Goal: Check status: Check status

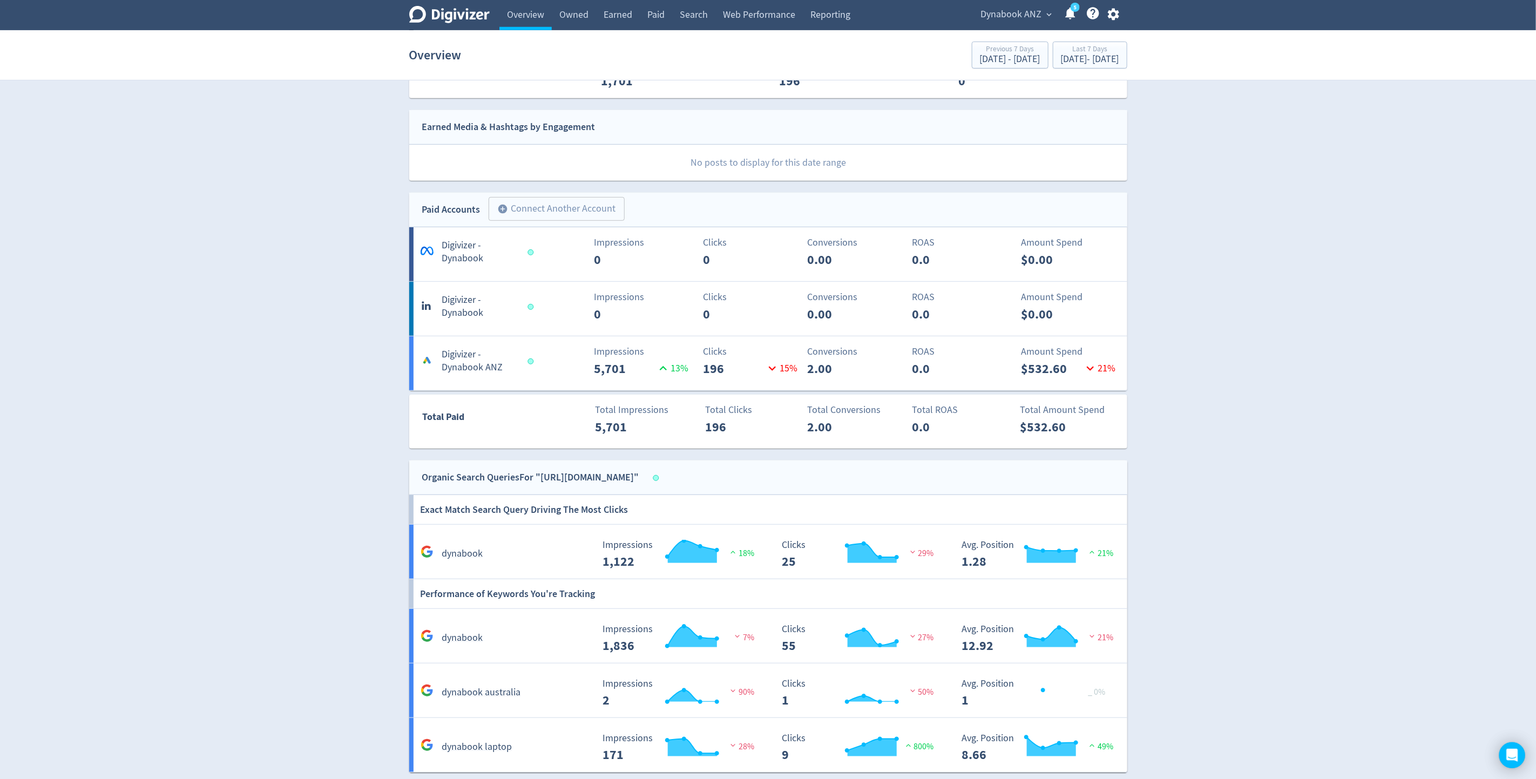
scroll to position [245, 0]
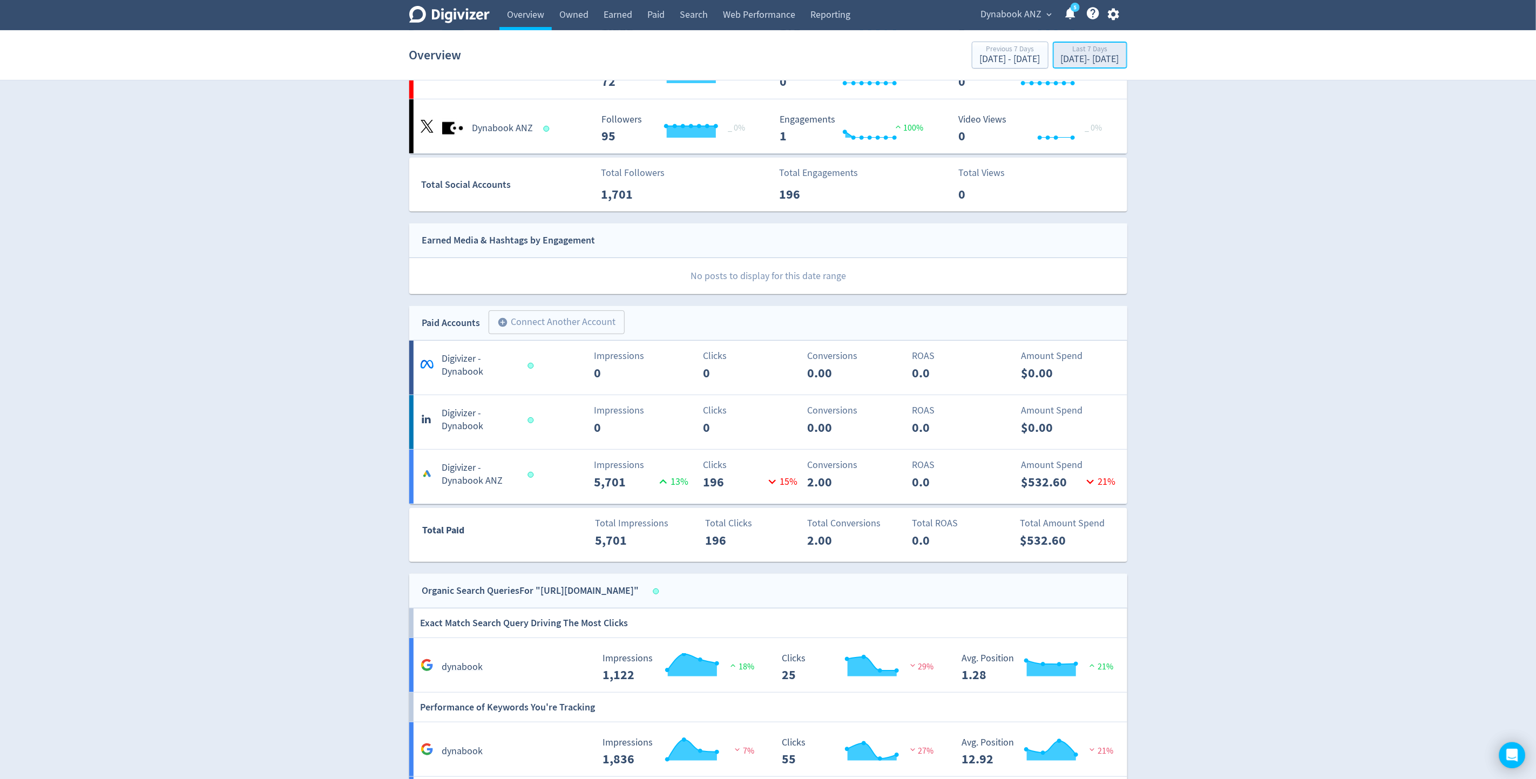
click at [1111, 58] on div "[DATE] - [DATE]" at bounding box center [1090, 60] width 58 height 10
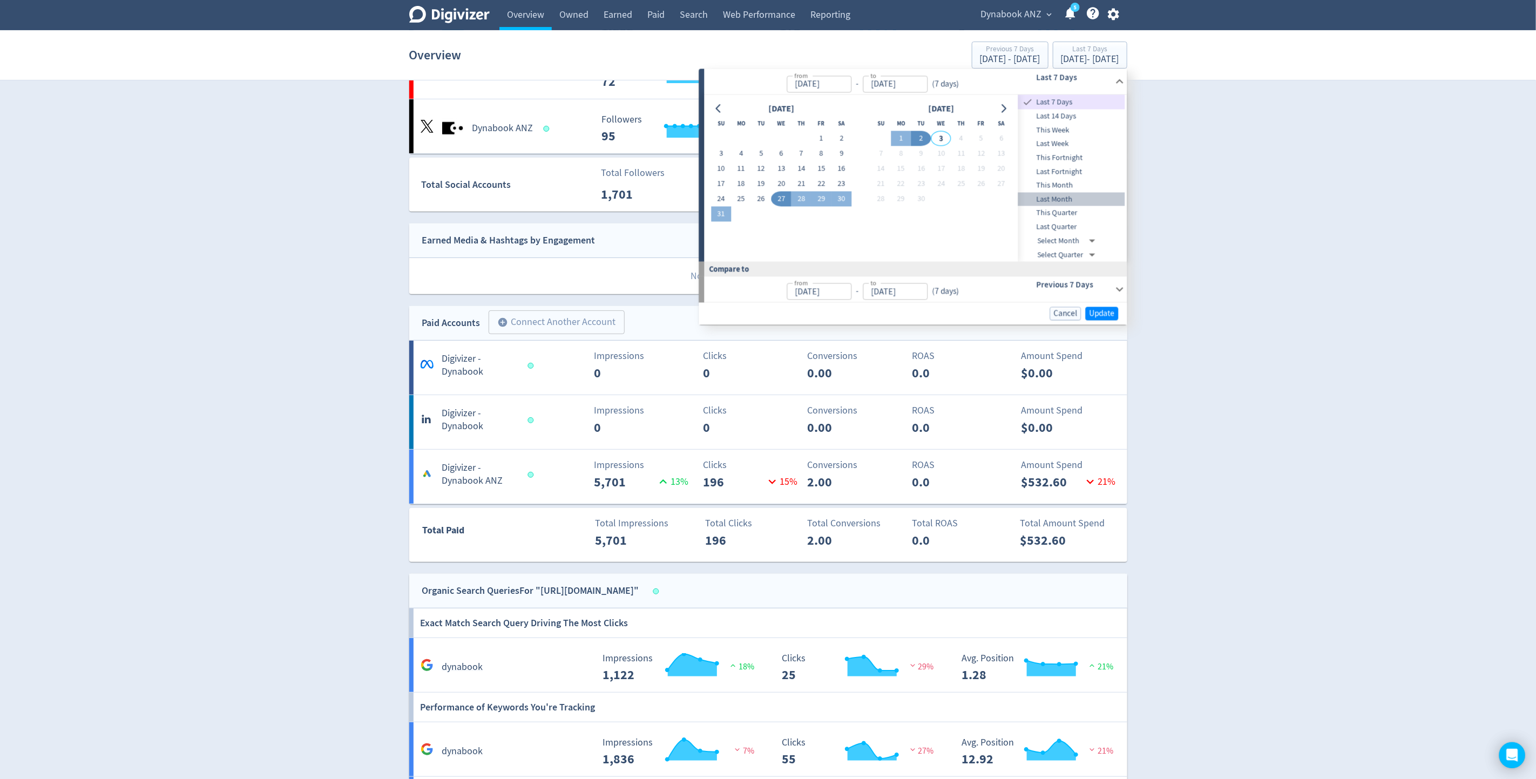
click at [1060, 196] on span "Last Month" at bounding box center [1071, 199] width 107 height 12
type input "[DATE]"
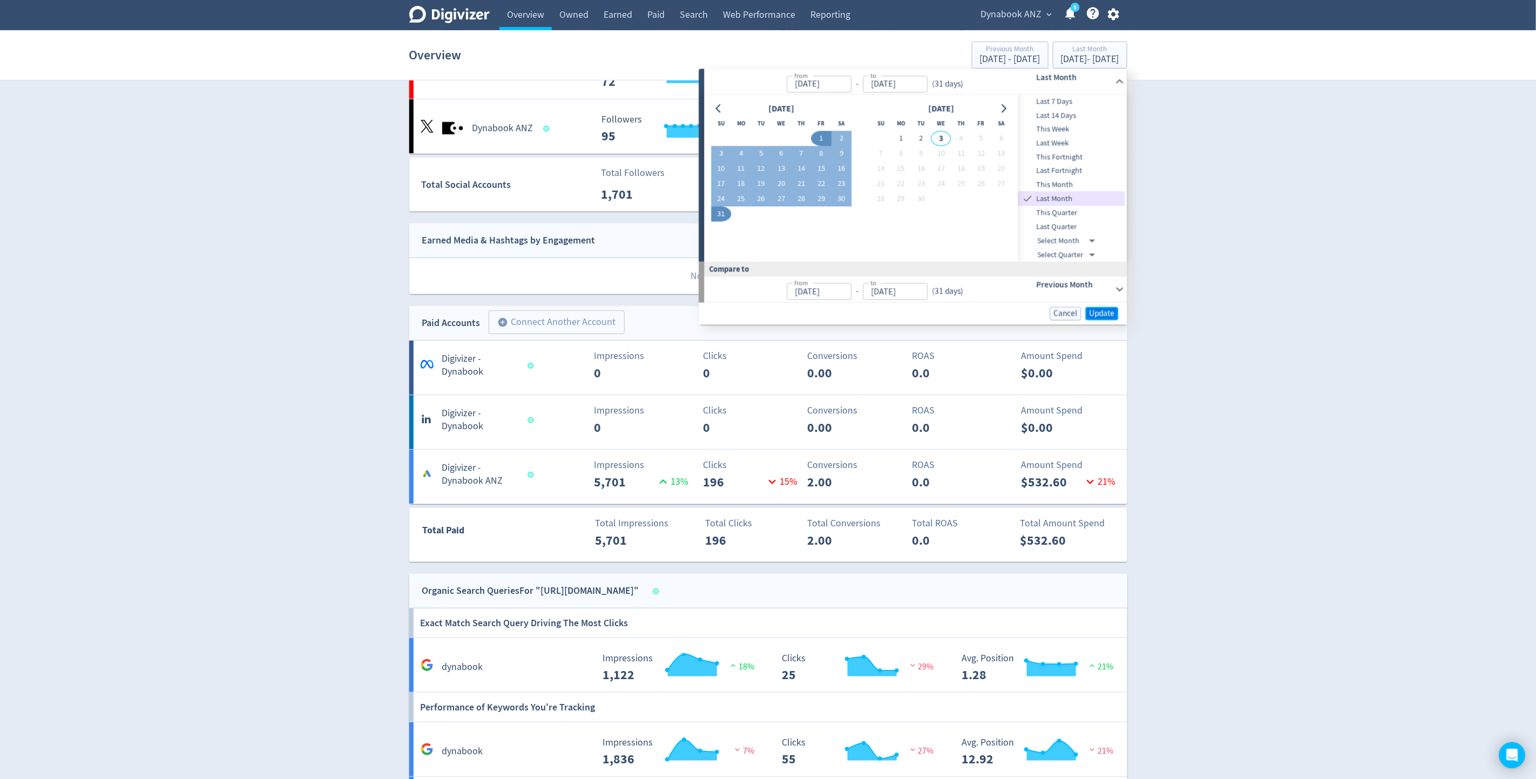
click at [1108, 313] on span "Update" at bounding box center [1101, 313] width 25 height 8
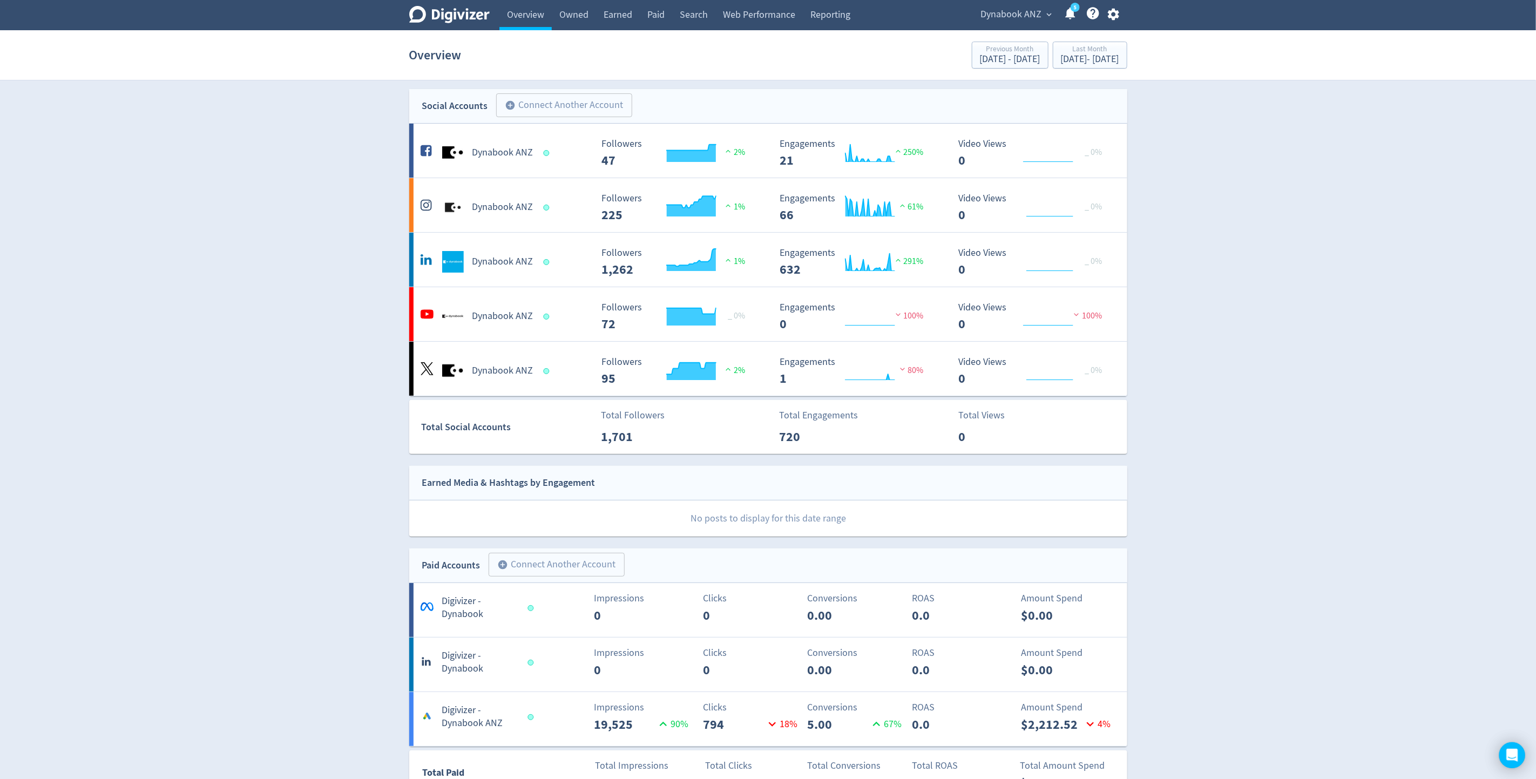
scroll to position [0, 0]
click at [1116, 56] on div "[DATE] - [DATE]" at bounding box center [1090, 60] width 58 height 10
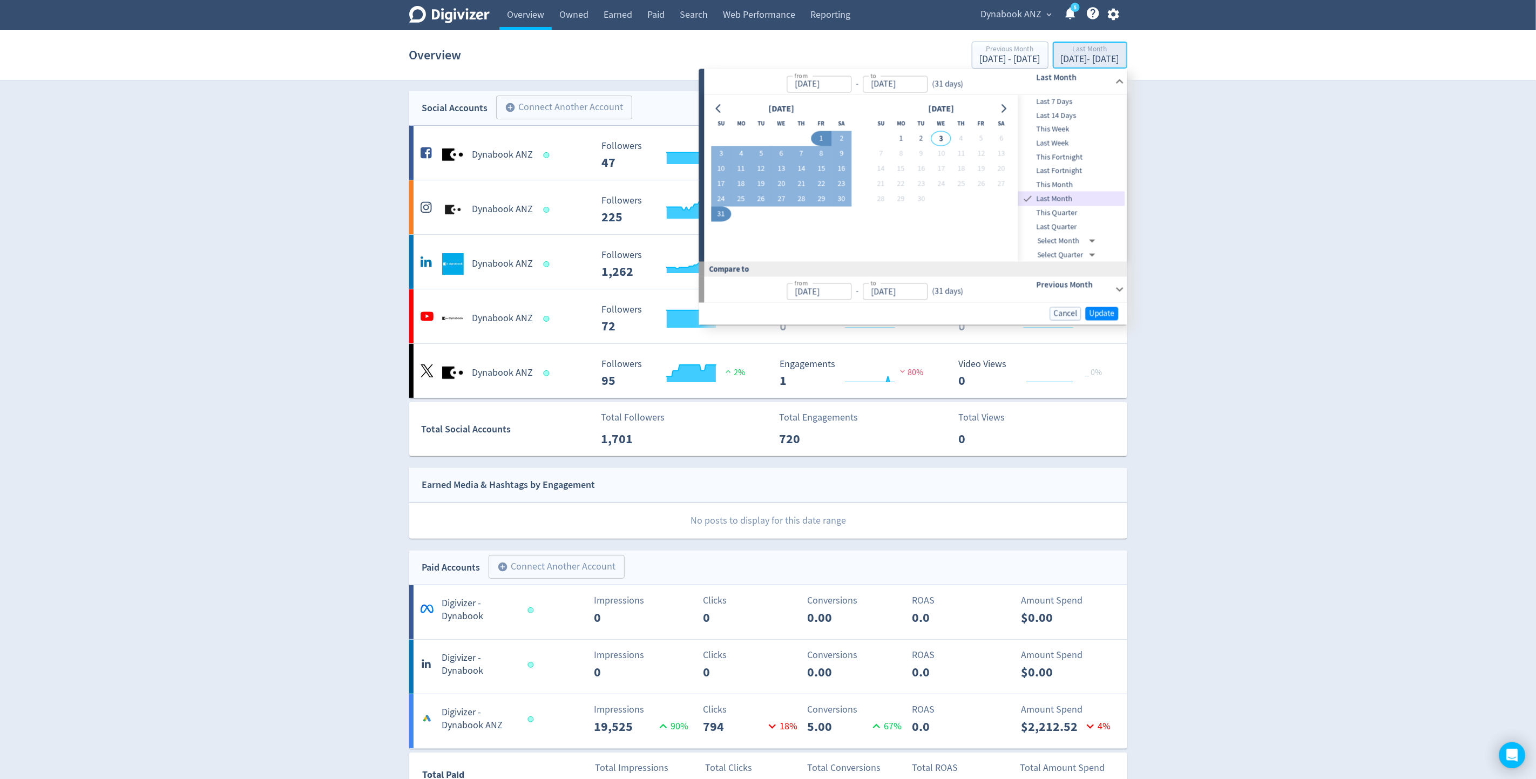
type input "[DATE]"
click at [1088, 214] on span "This Quarter" at bounding box center [1071, 213] width 107 height 12
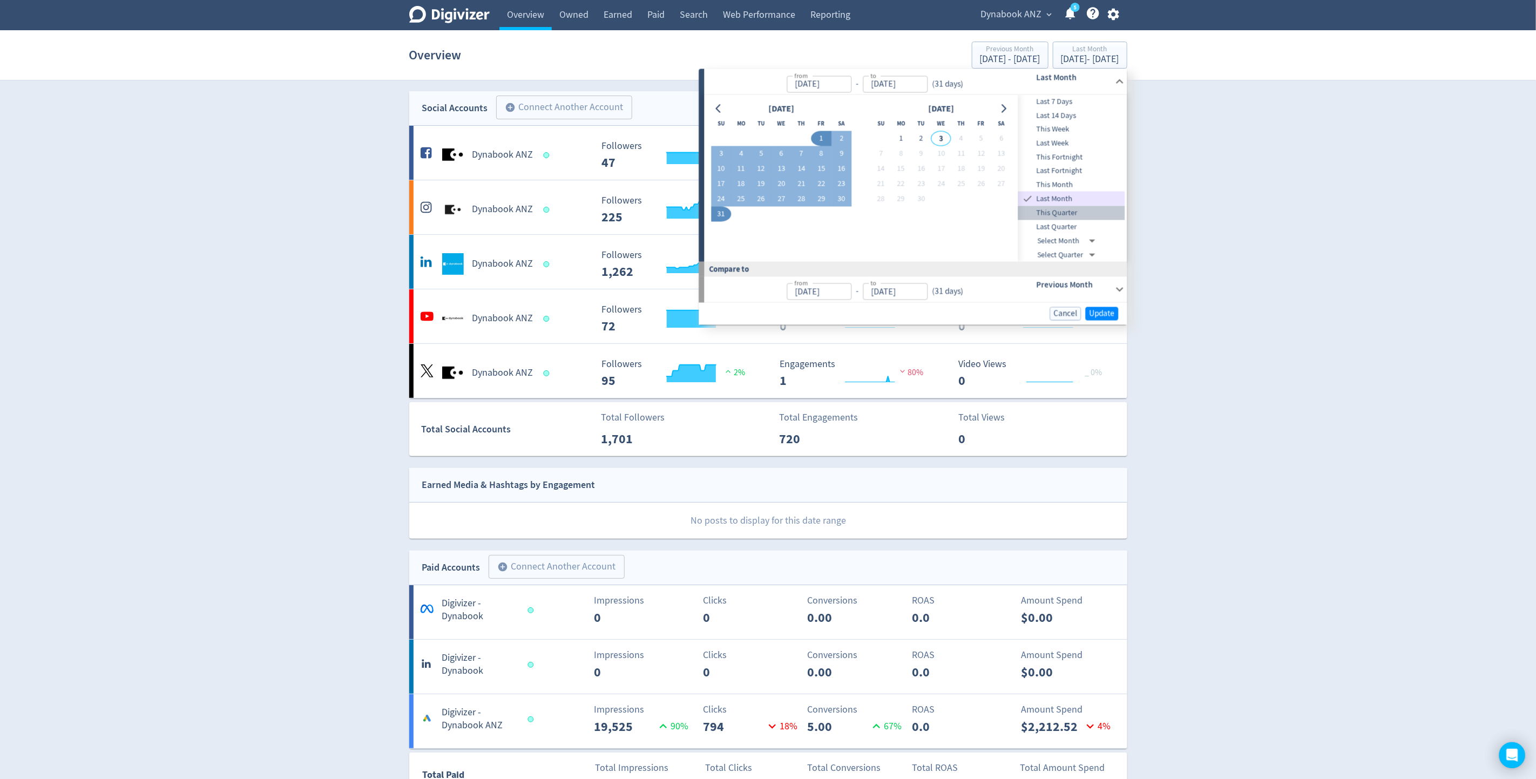
type input "[DATE]"
click at [1108, 311] on span "Update" at bounding box center [1101, 313] width 25 height 8
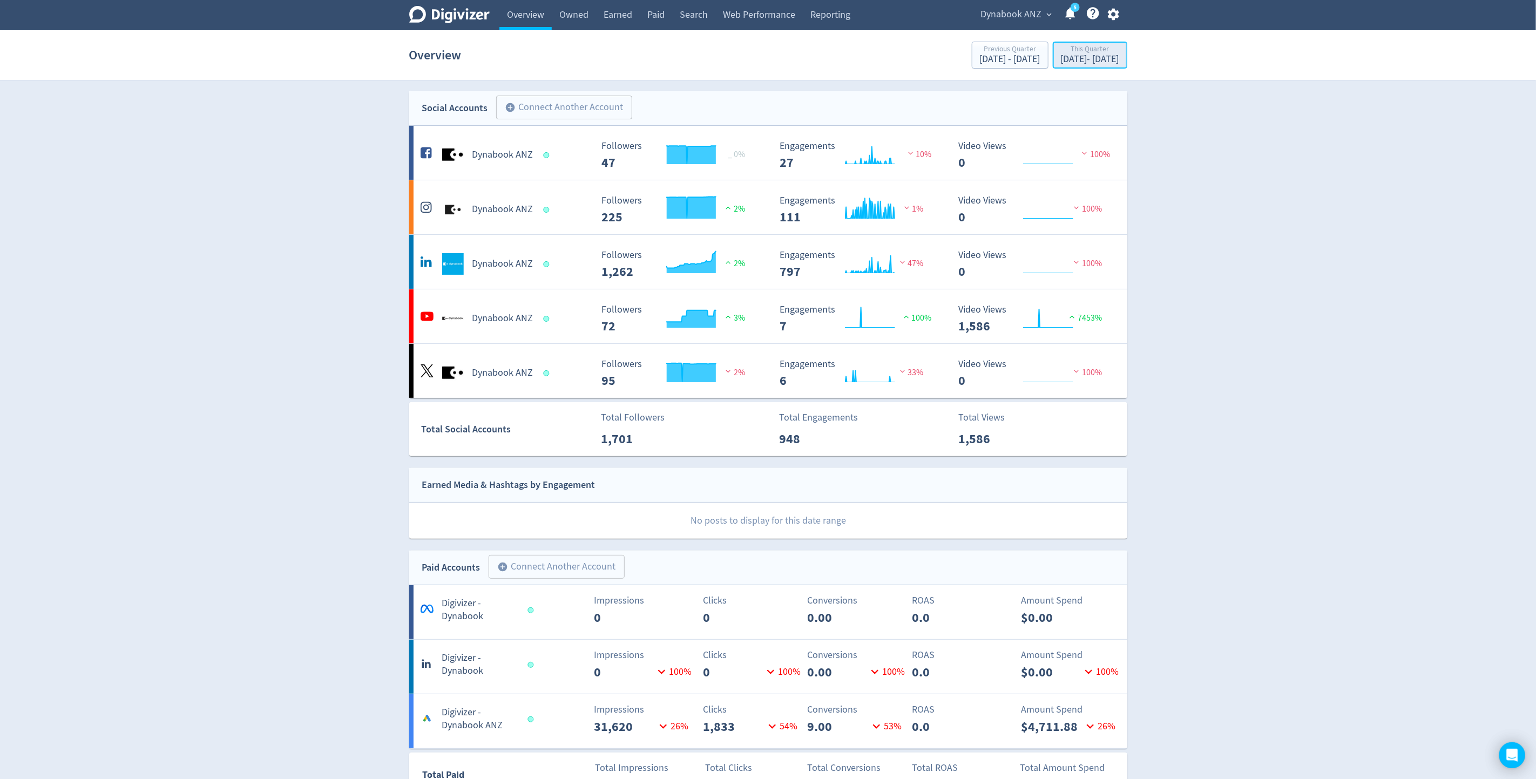
click at [1103, 57] on div "[DATE] - [DATE]" at bounding box center [1090, 60] width 58 height 10
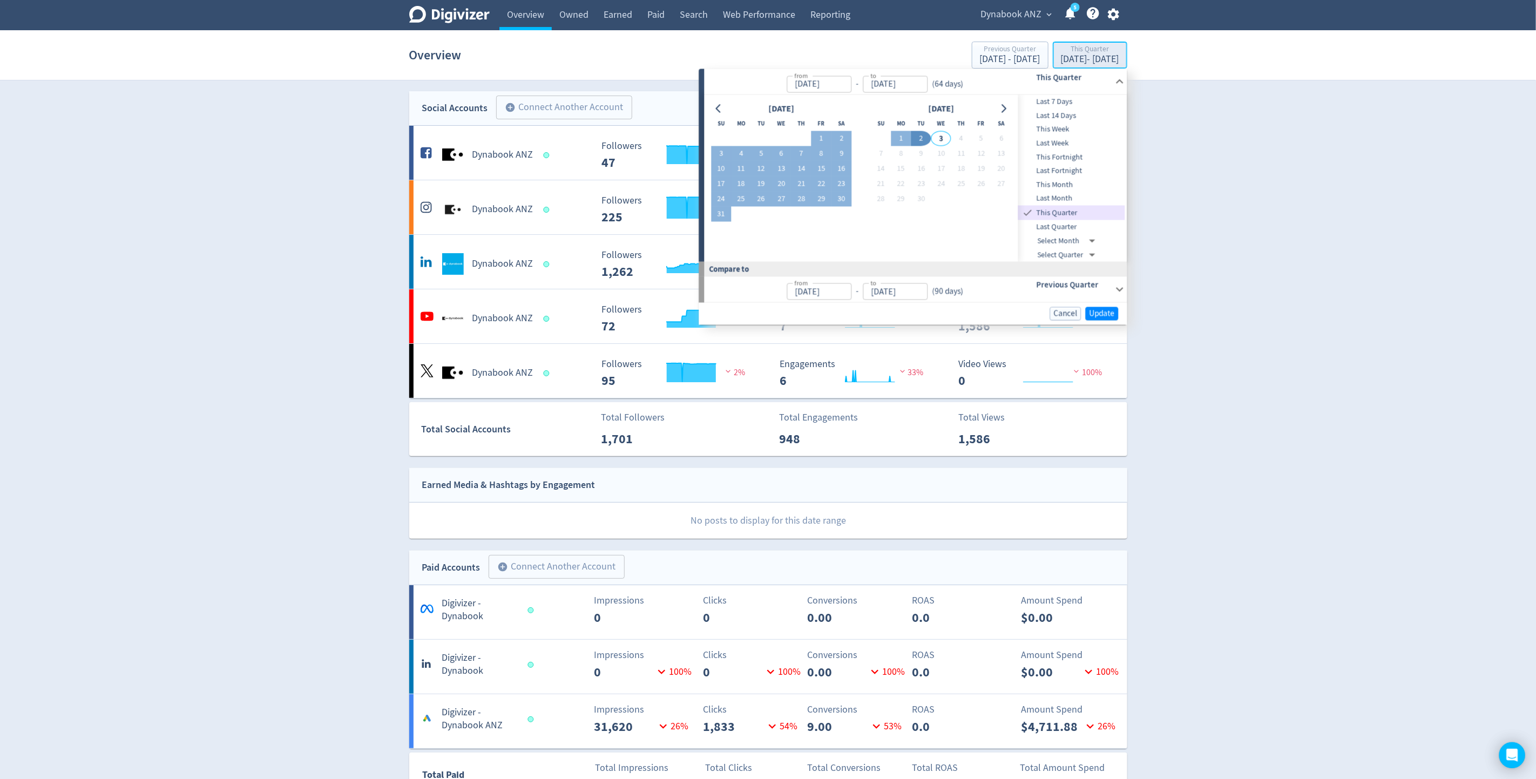
type input "[DATE]"
click at [837, 290] on input "[DATE]" at bounding box center [818, 291] width 65 height 17
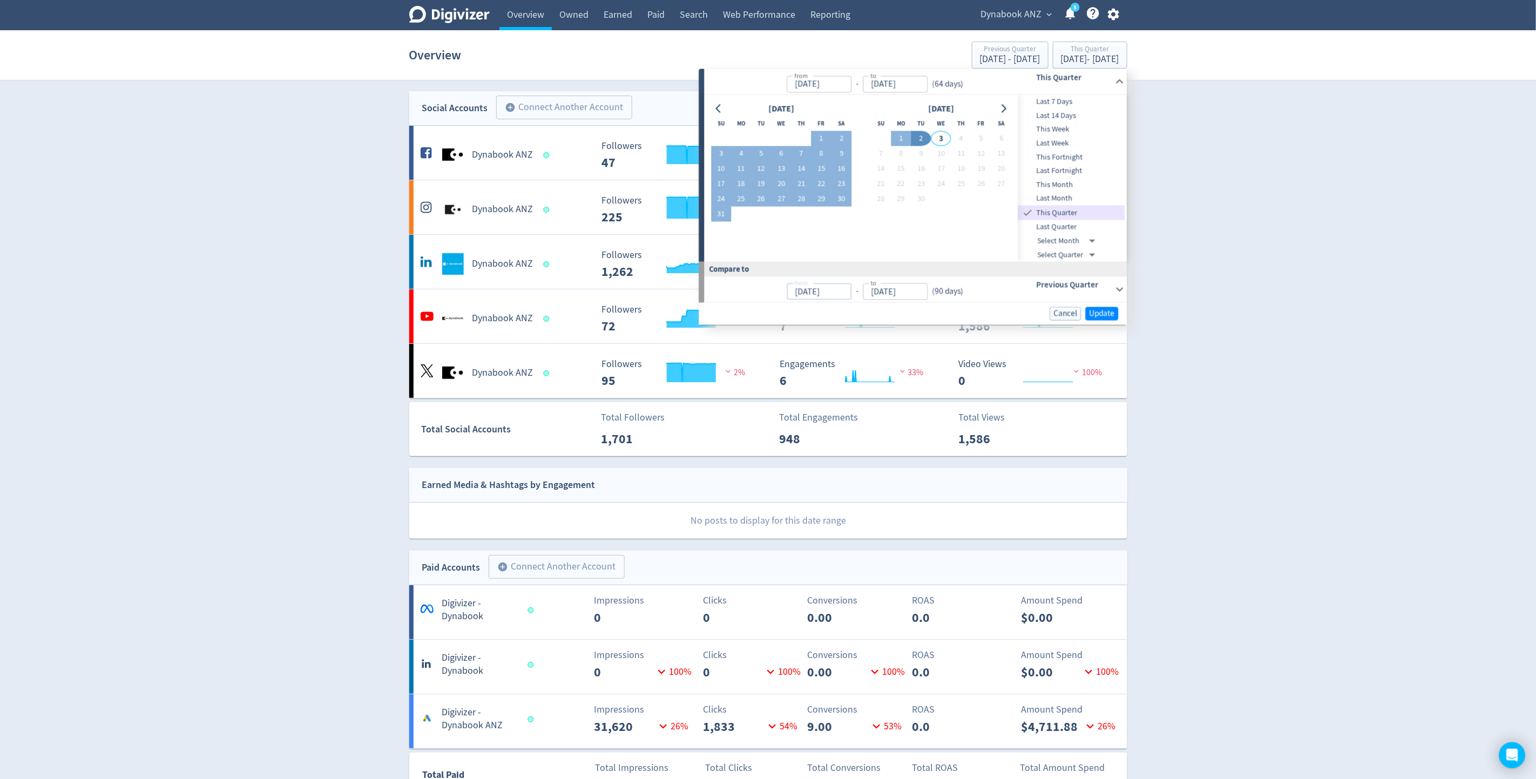
drag, startPoint x: 837, startPoint y: 290, endPoint x: 758, endPoint y: 295, distance: 79.0
click at [758, 295] on p "from [DATE] from - to [DATE] to ( 90 days )" at bounding box center [837, 290] width 252 height 22
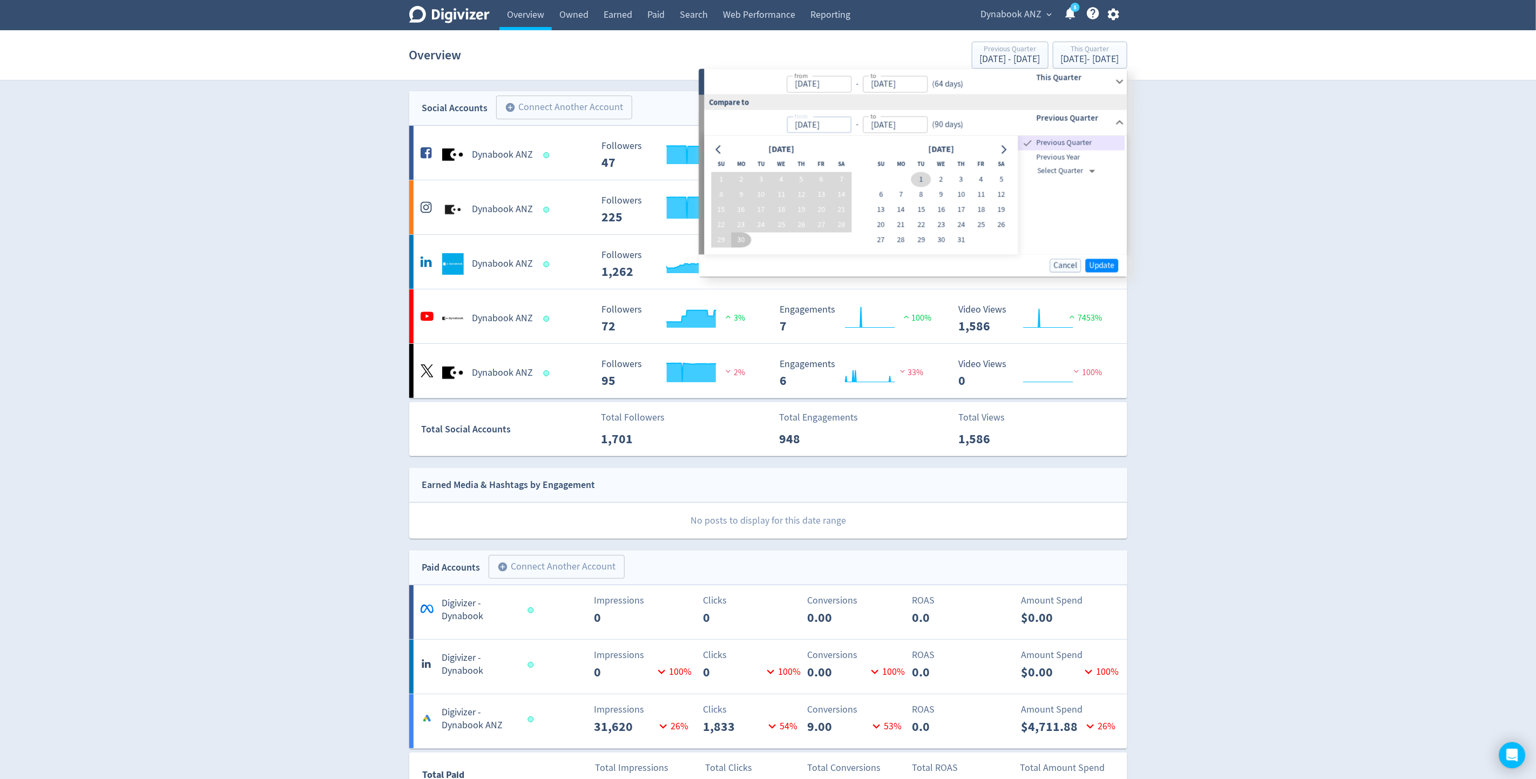
click at [921, 179] on button "1" at bounding box center [921, 179] width 20 height 15
type input "[DATE]"
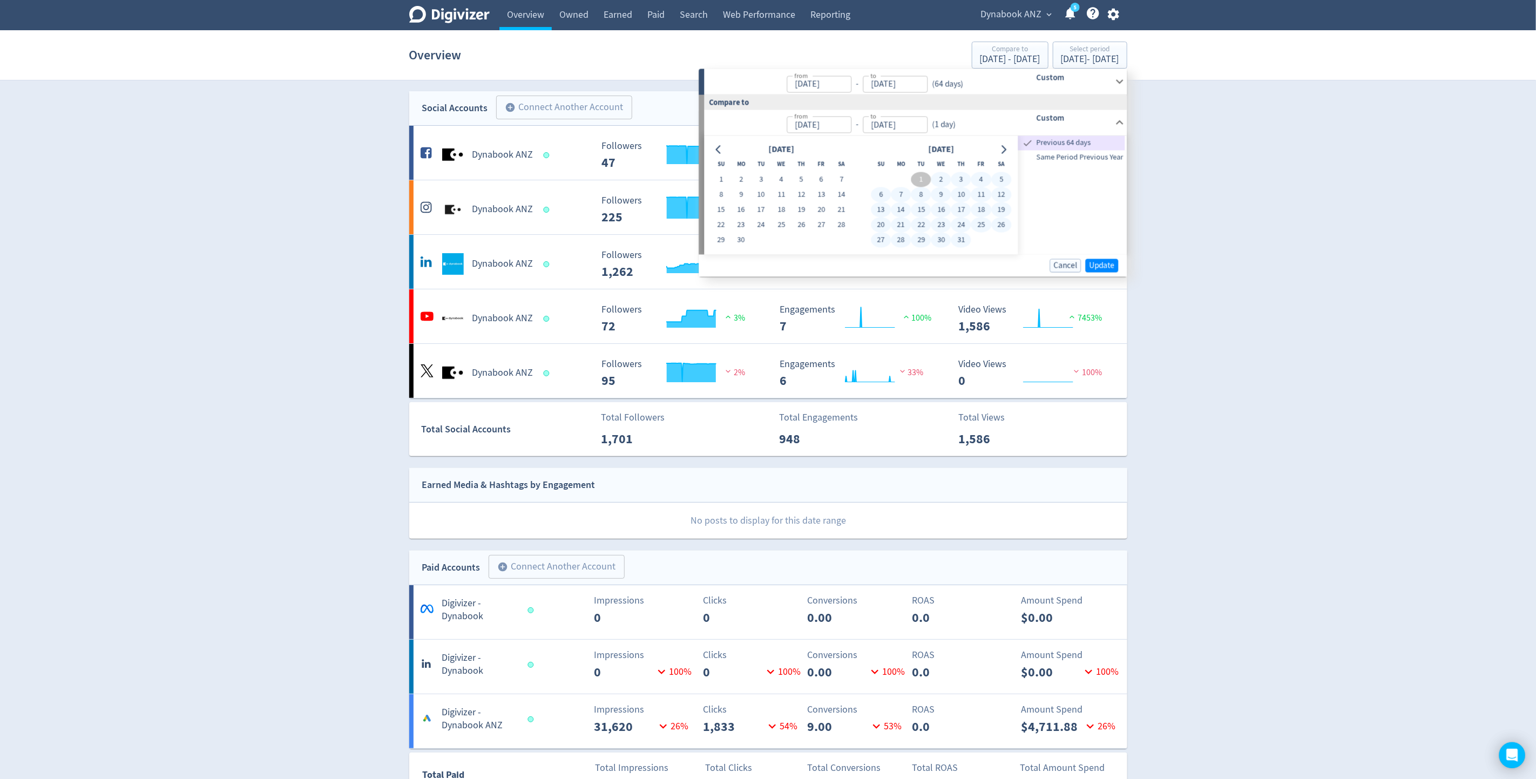
click at [959, 238] on button "31" at bounding box center [961, 239] width 20 height 15
type input "[DATE]"
click at [1100, 264] on span "Update" at bounding box center [1101, 265] width 25 height 8
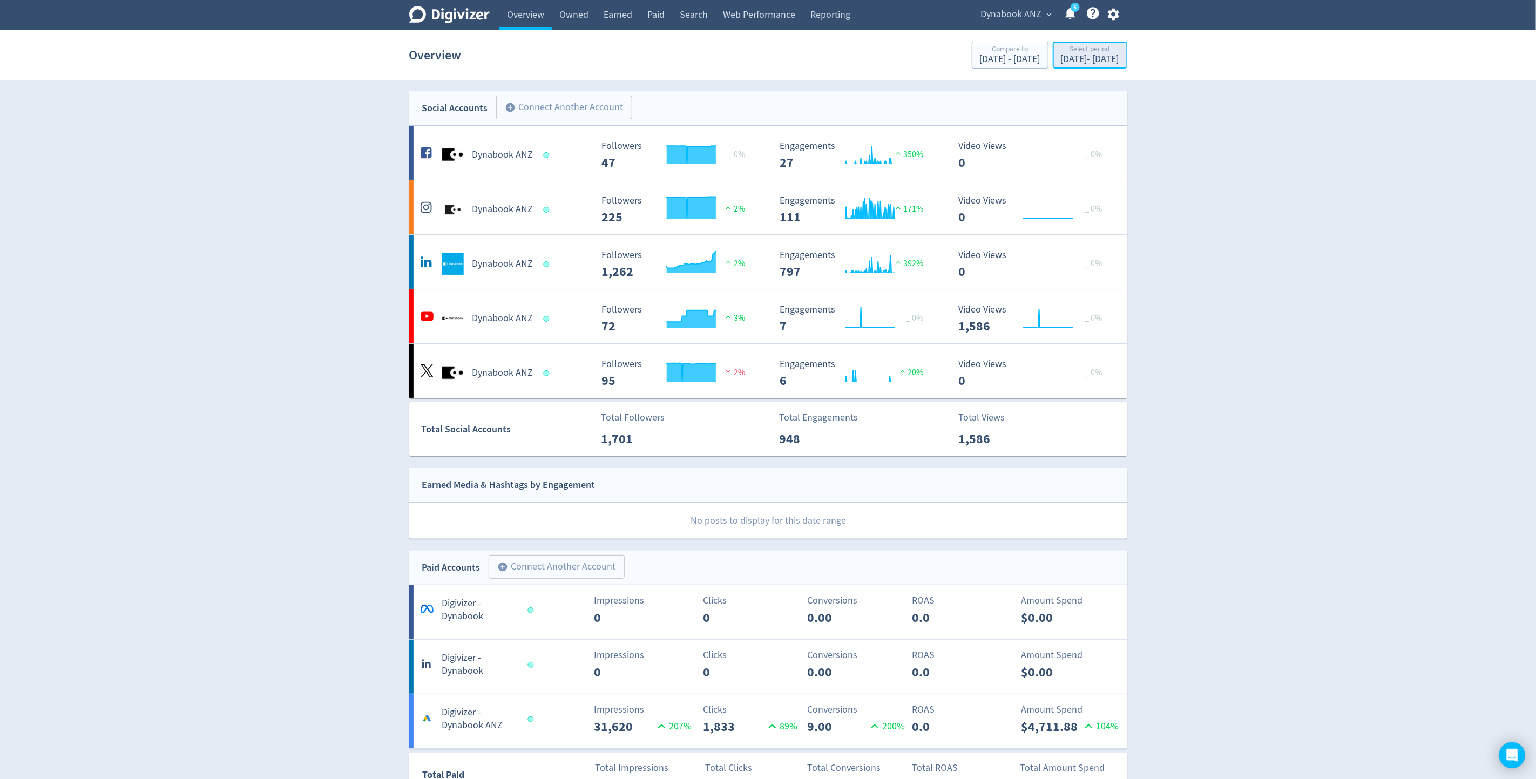
click at [1102, 60] on div "[DATE] - [DATE]" at bounding box center [1090, 60] width 58 height 10
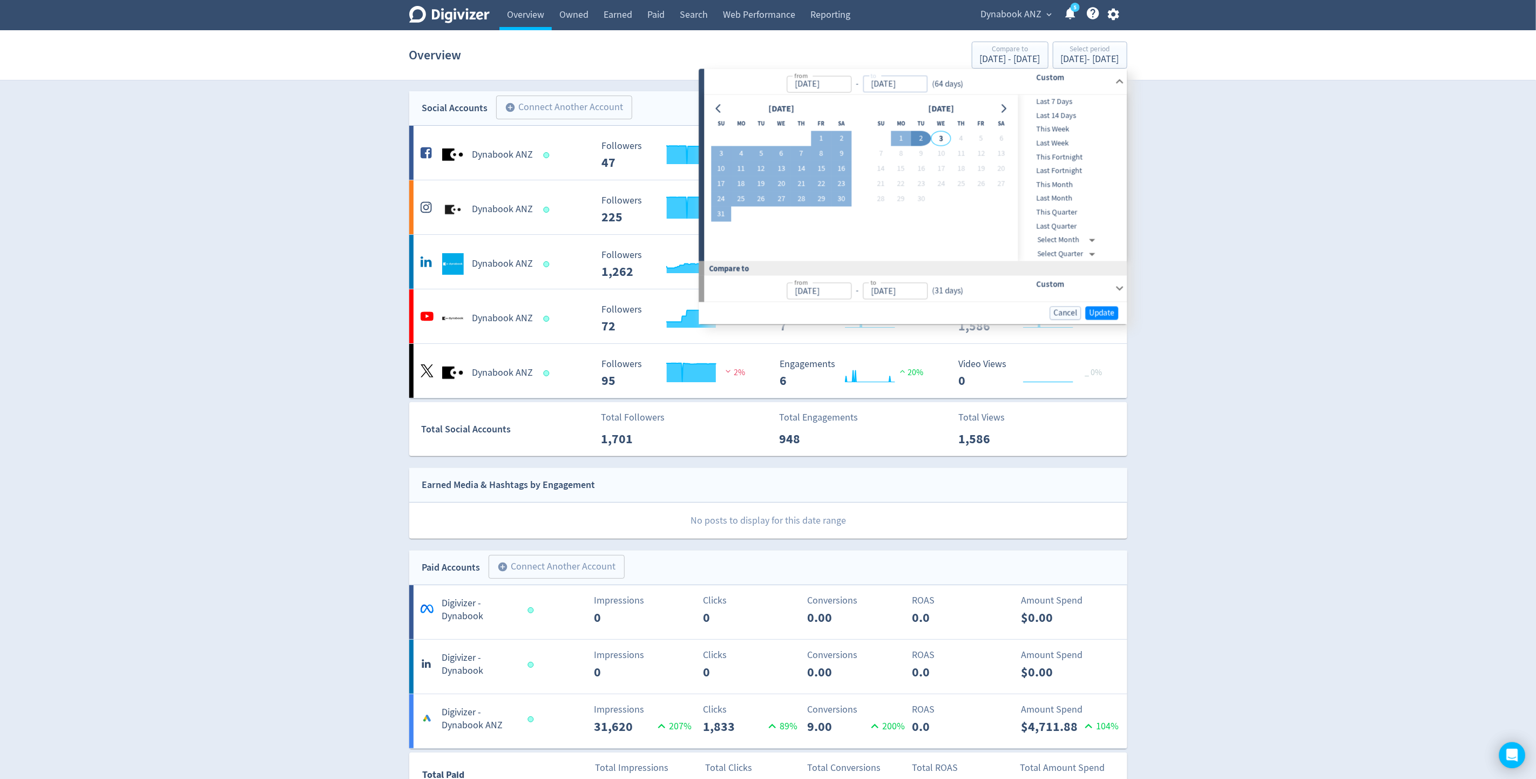
click at [921, 79] on input "[DATE]" at bounding box center [894, 84] width 65 height 17
type input "0"
type input "[DATE]"
click at [1082, 56] on div "[DATE] - [DATE]" at bounding box center [1090, 60] width 58 height 10
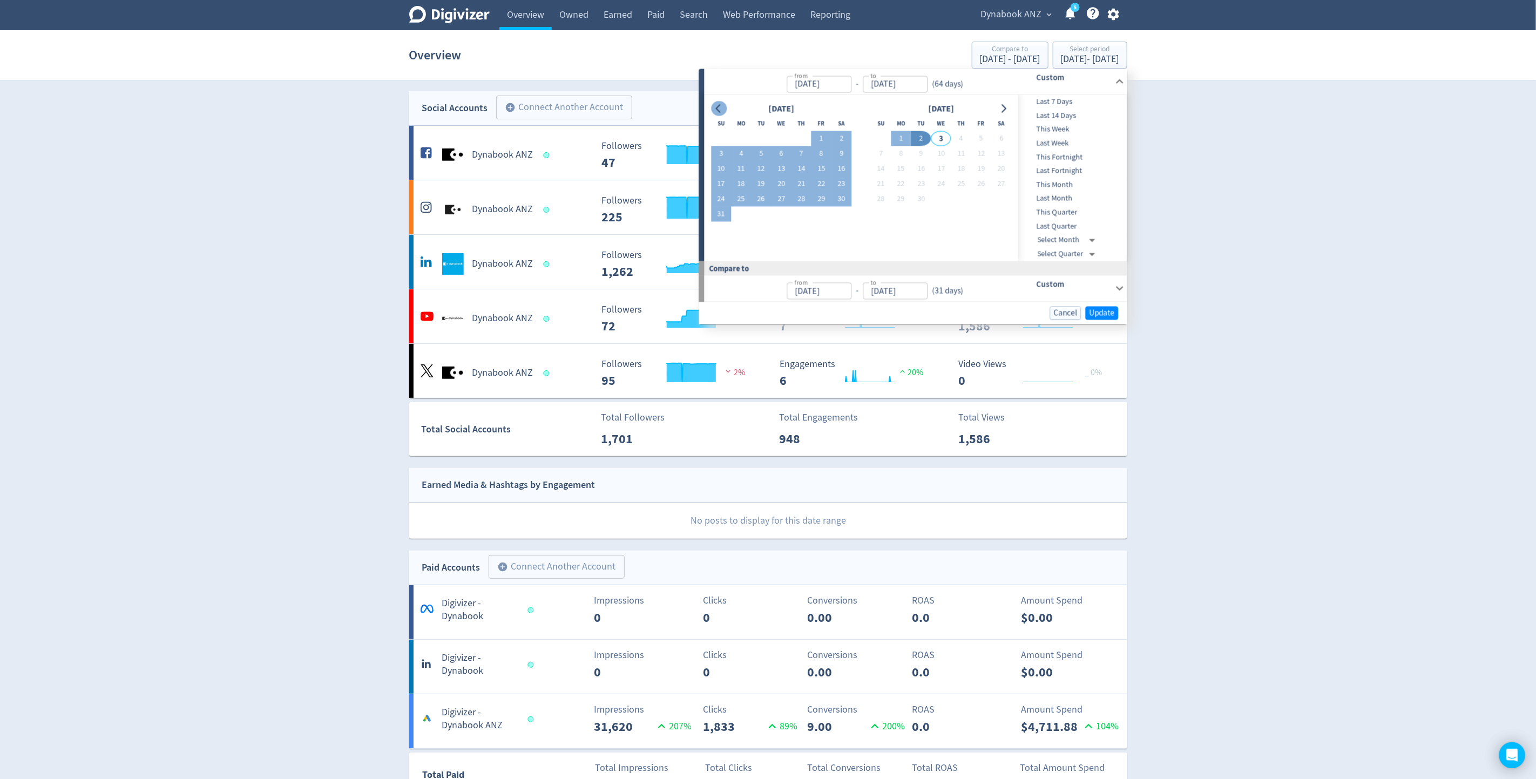
click at [716, 110] on icon "Go to previous month" at bounding box center [719, 108] width 9 height 9
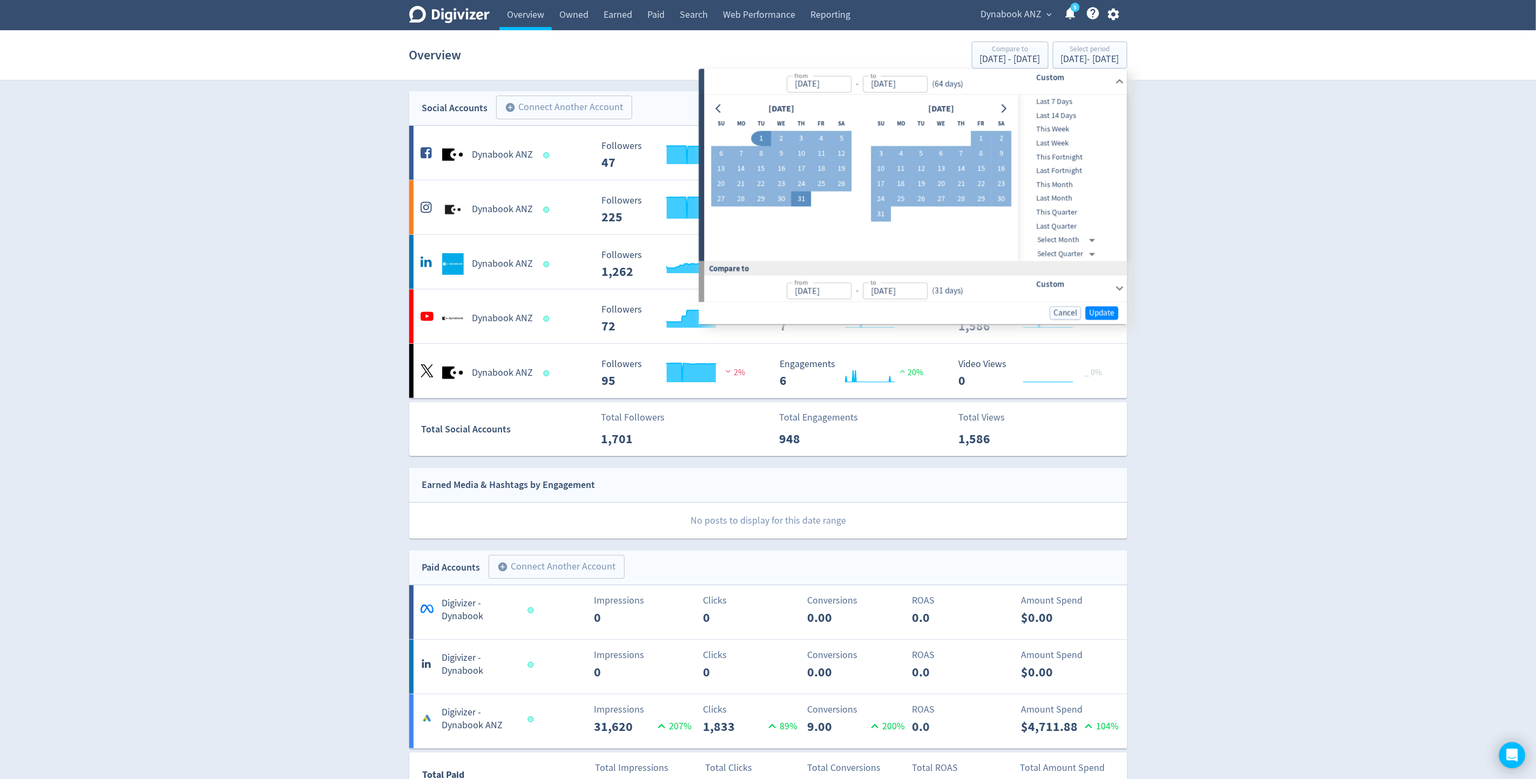
click at [798, 202] on button "31" at bounding box center [801, 199] width 20 height 15
type input "[DATE]"
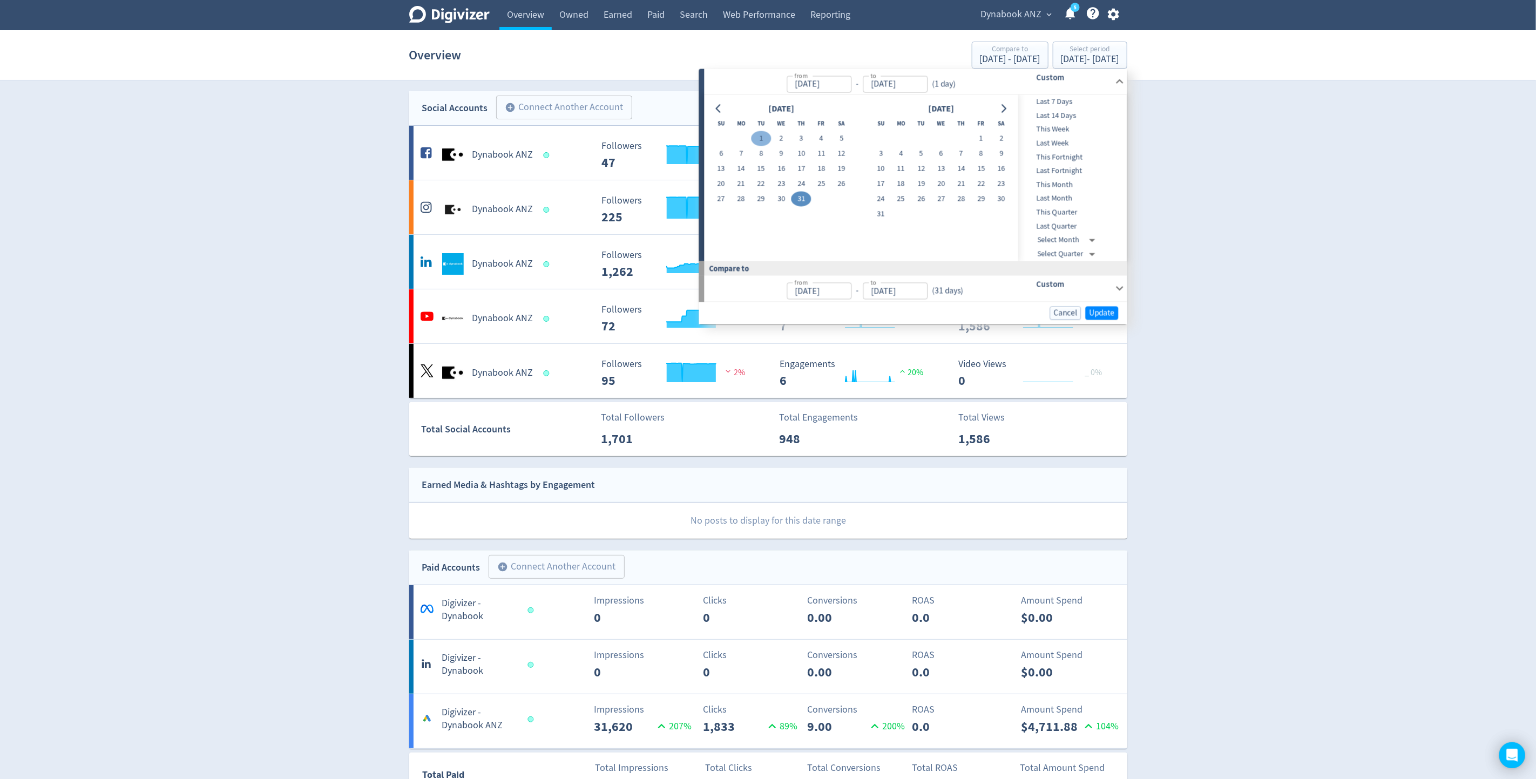
click at [764, 135] on button "1" at bounding box center [761, 138] width 20 height 15
type input "[DATE]"
click at [800, 196] on button "31" at bounding box center [801, 199] width 20 height 15
type input "[DATE]"
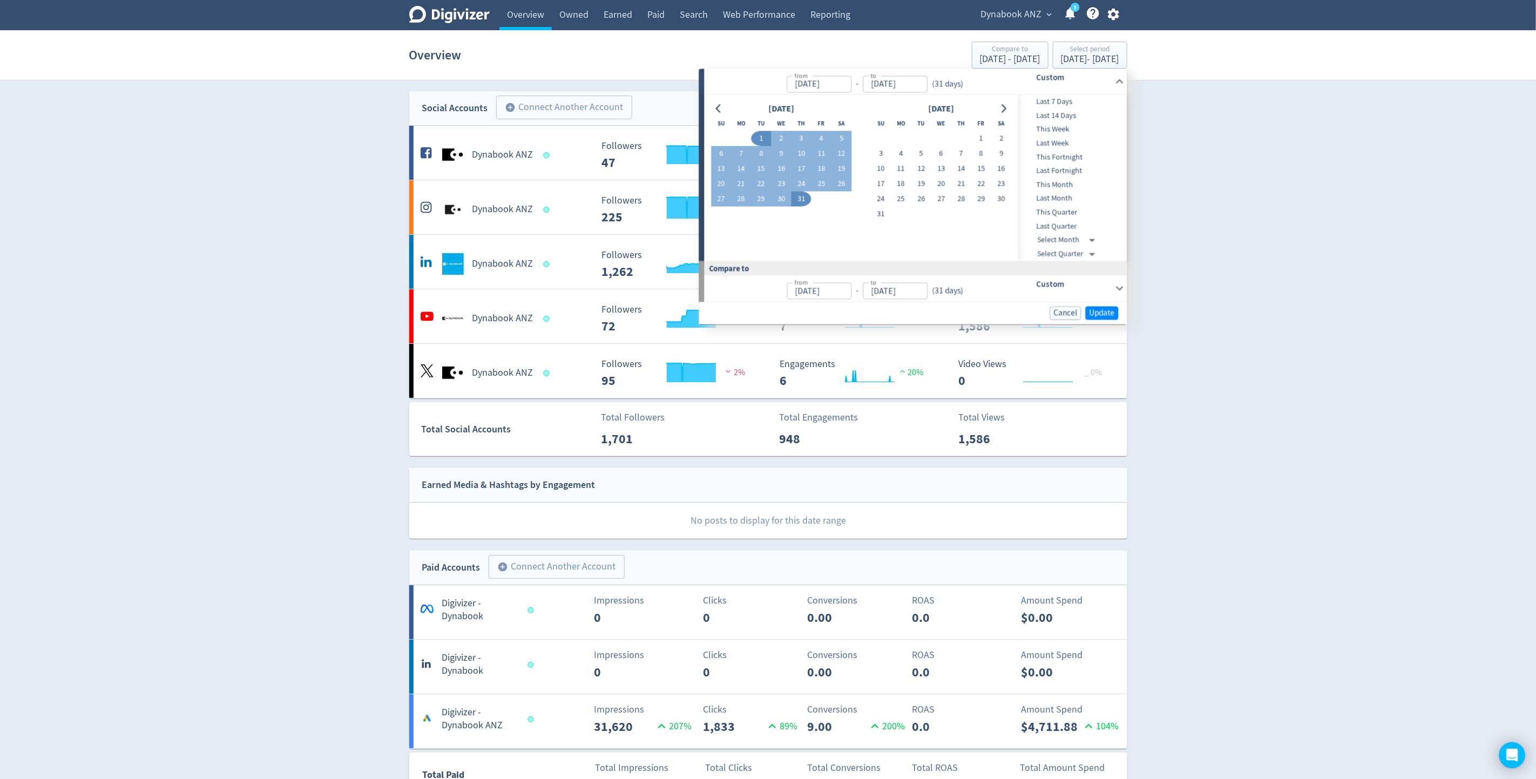
type input "[DATE]"
click at [1106, 313] on span "Update" at bounding box center [1101, 313] width 25 height 8
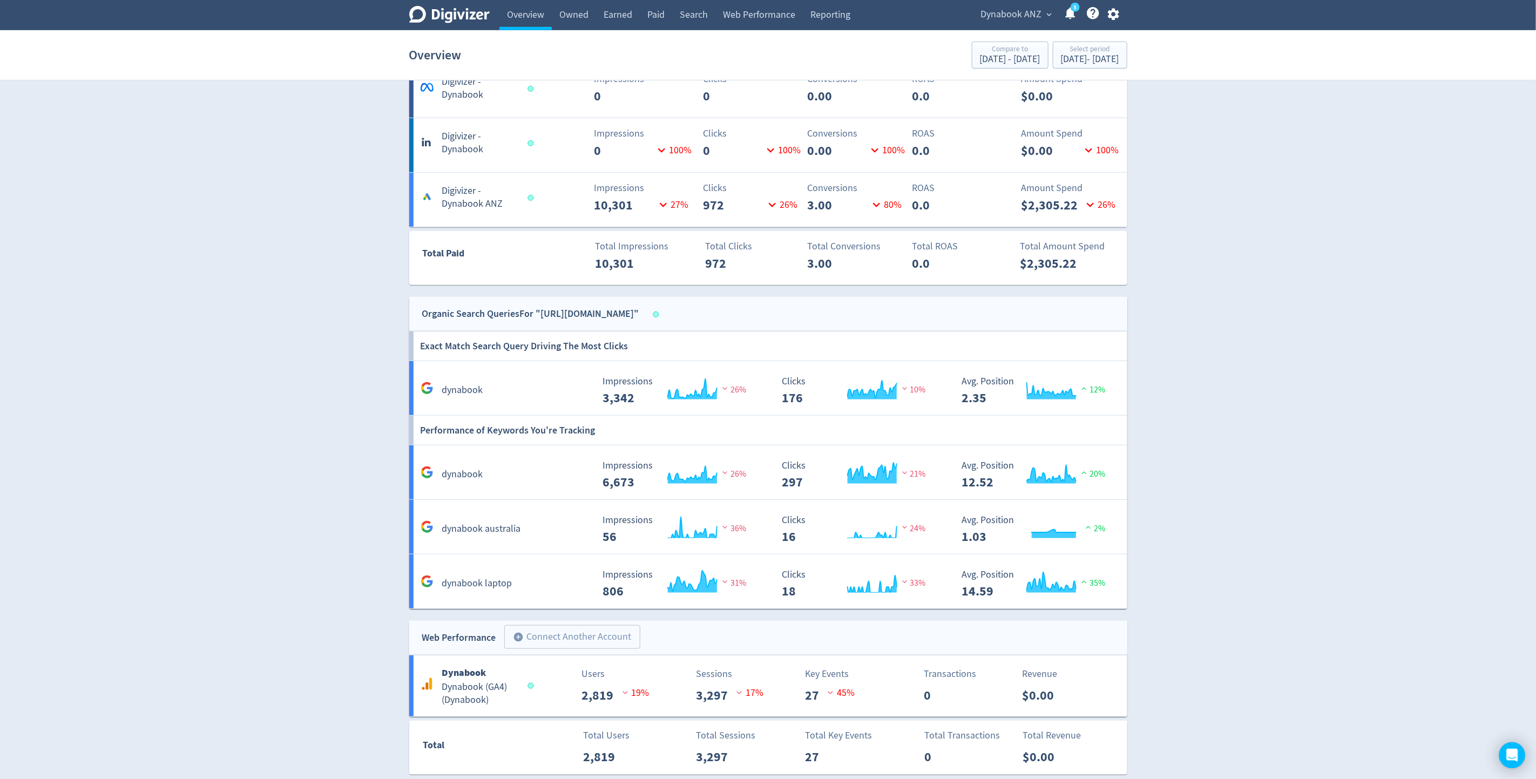
scroll to position [568, 0]
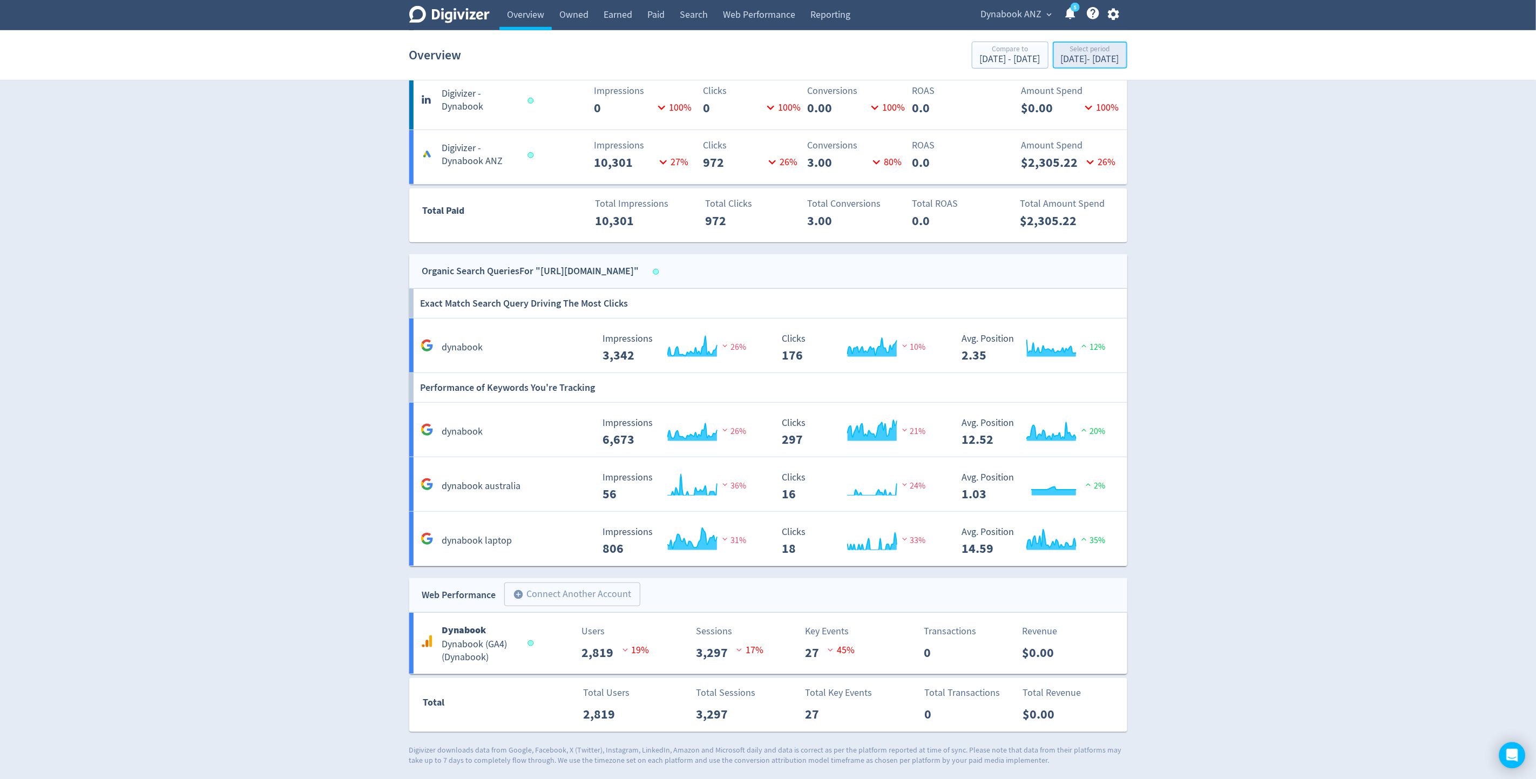
click at [1120, 58] on div "Select period [DATE] - [DATE]" at bounding box center [1090, 56] width 68 height 22
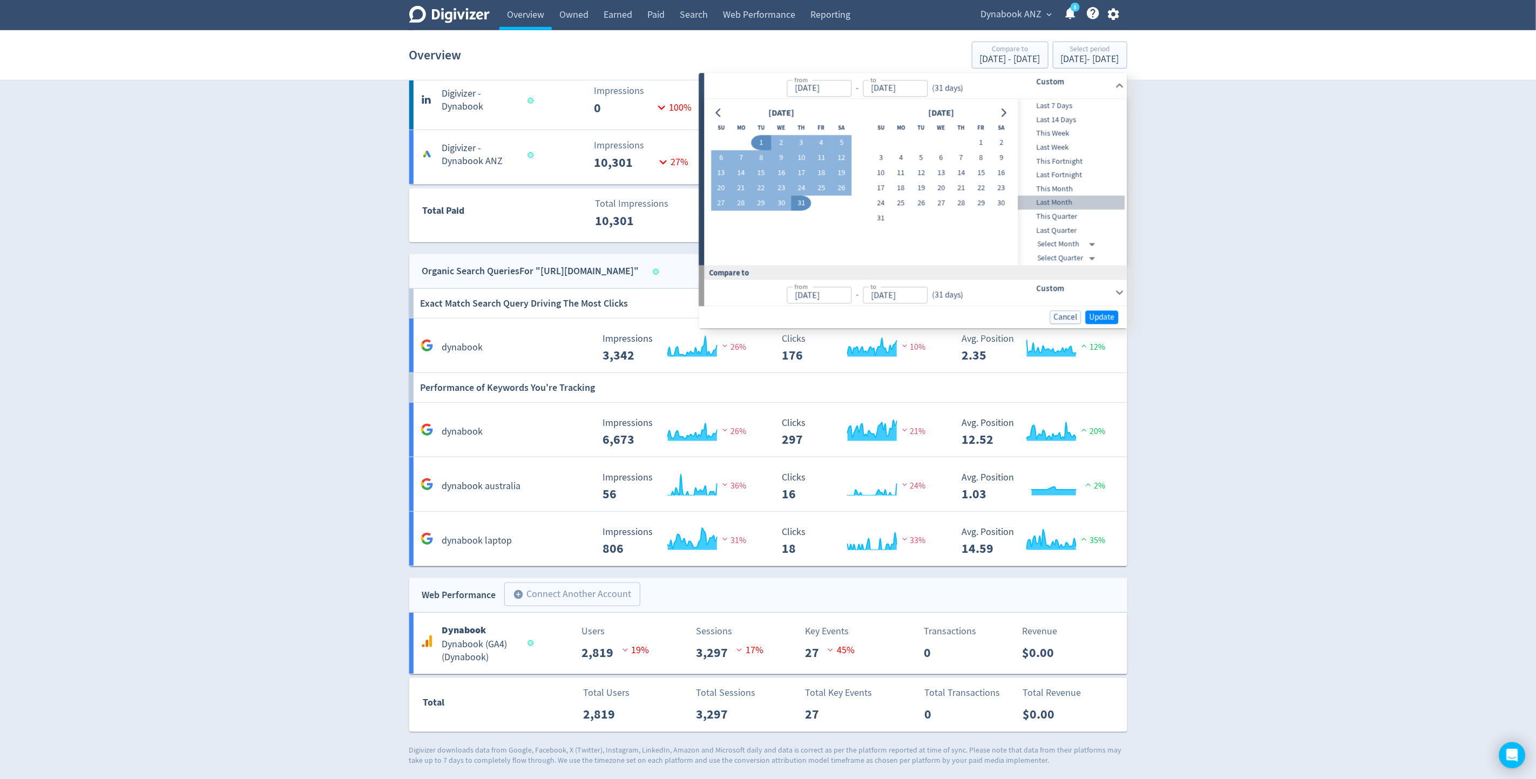
click at [1082, 196] on div "Last Month" at bounding box center [1071, 203] width 107 height 14
type input "[DATE]"
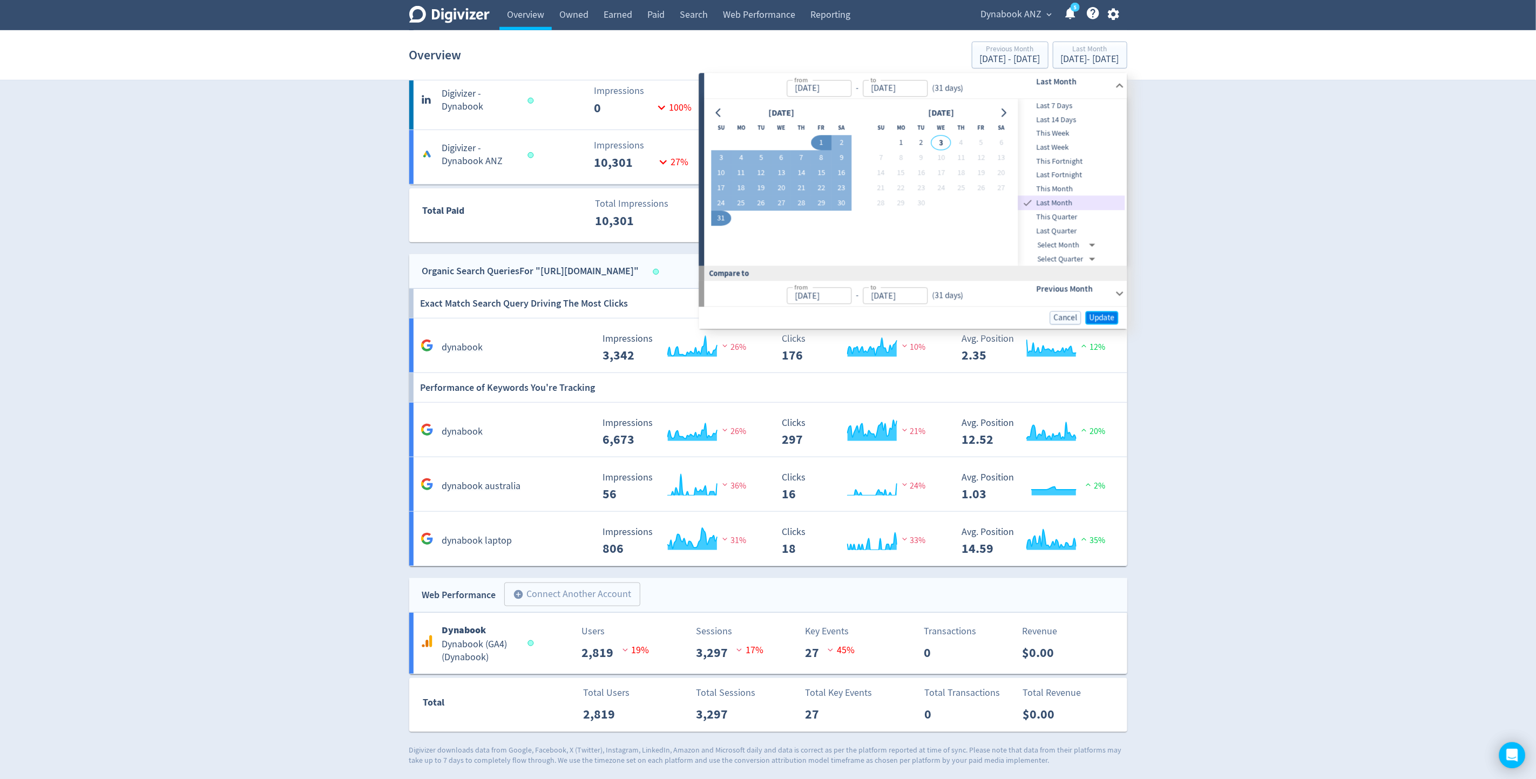
click at [1101, 314] on span "Update" at bounding box center [1101, 318] width 25 height 8
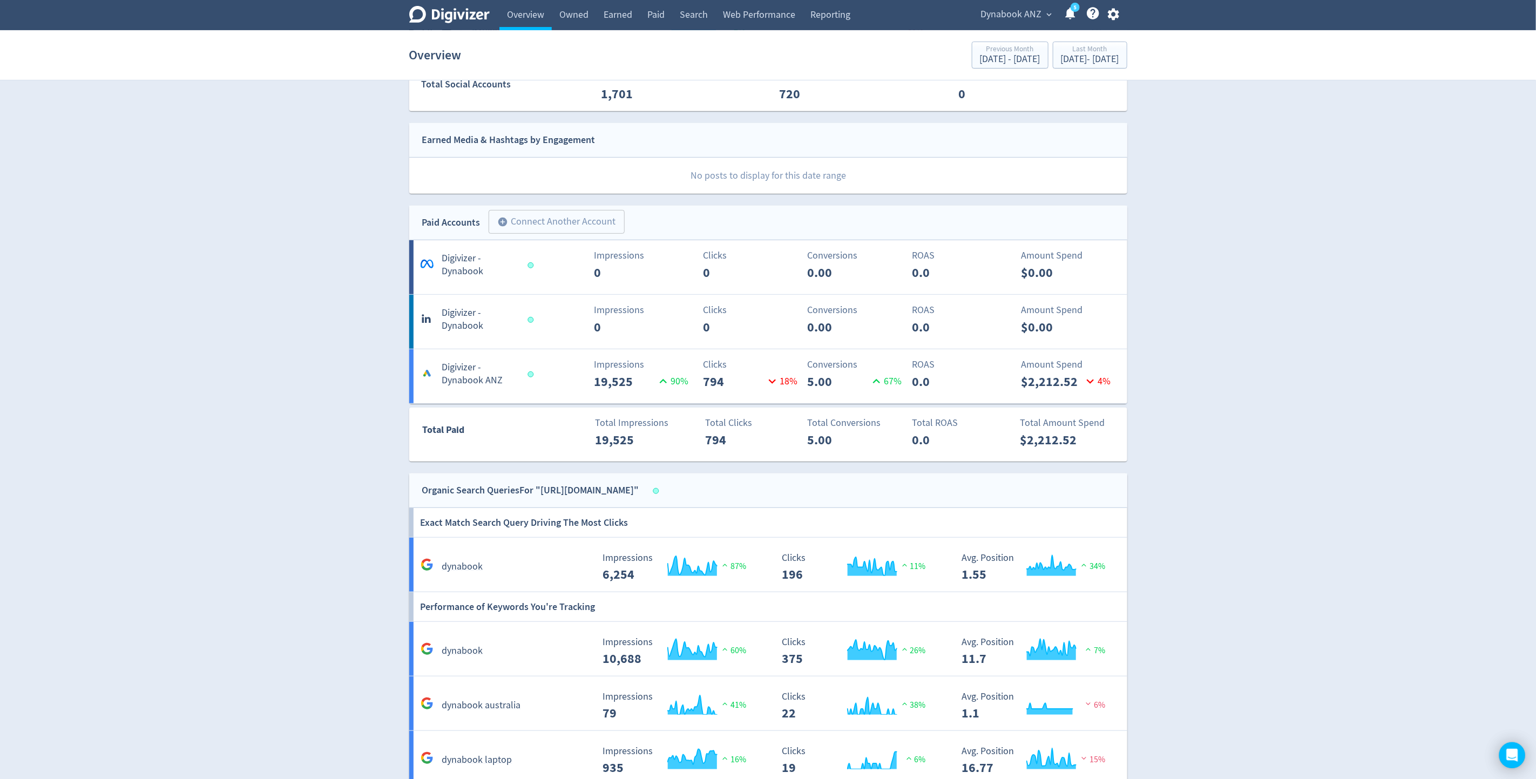
scroll to position [325, 0]
